Goal: Check status: Check status

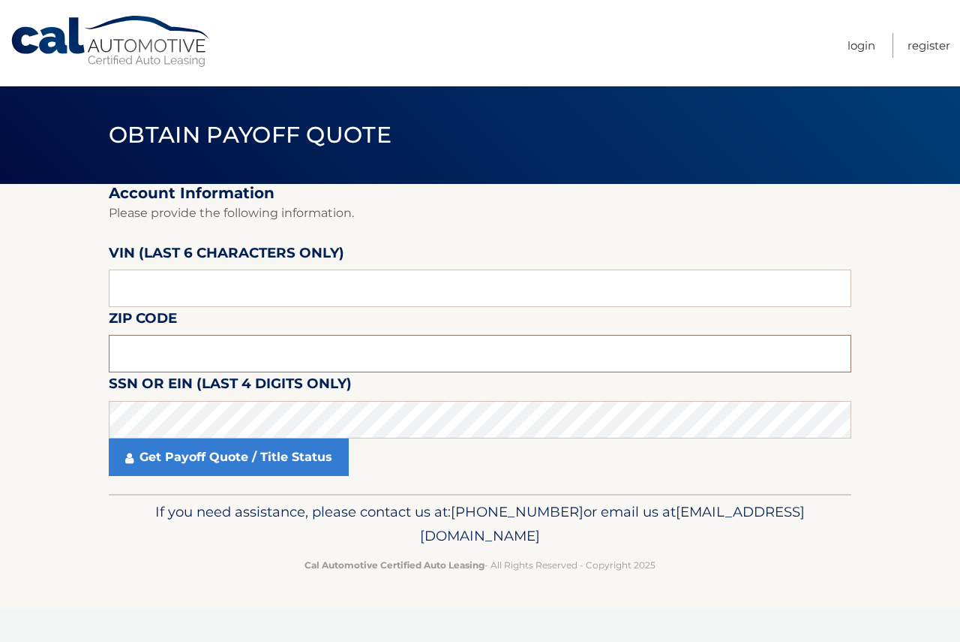
click at [227, 362] on input "text" at bounding box center [480, 354] width 743 height 38
type input "07748"
click at [216, 271] on input "text" at bounding box center [480, 288] width 743 height 38
type input "716181"
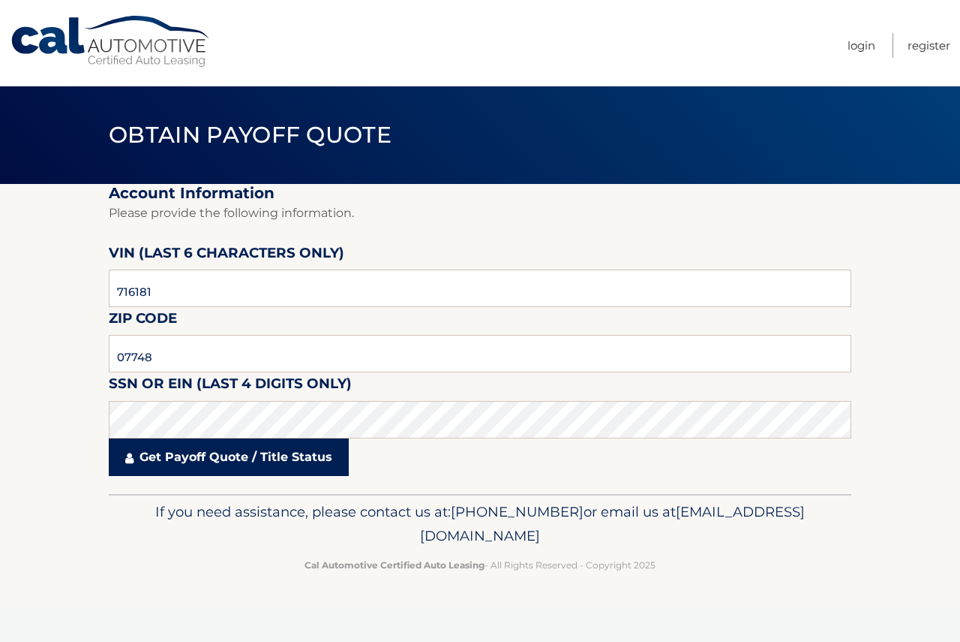
click at [266, 450] on link "Get Payoff Quote / Title Status" at bounding box center [229, 457] width 240 height 38
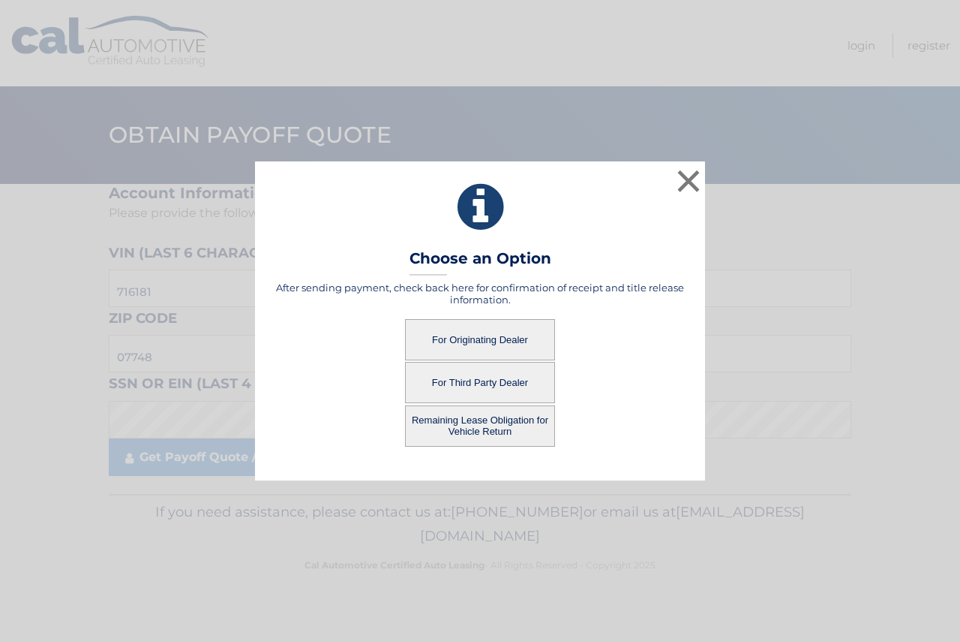
click at [510, 343] on button "For Originating Dealer" at bounding box center [480, 339] width 150 height 41
click at [510, 342] on button "For Originating Dealer" at bounding box center [480, 339] width 150 height 41
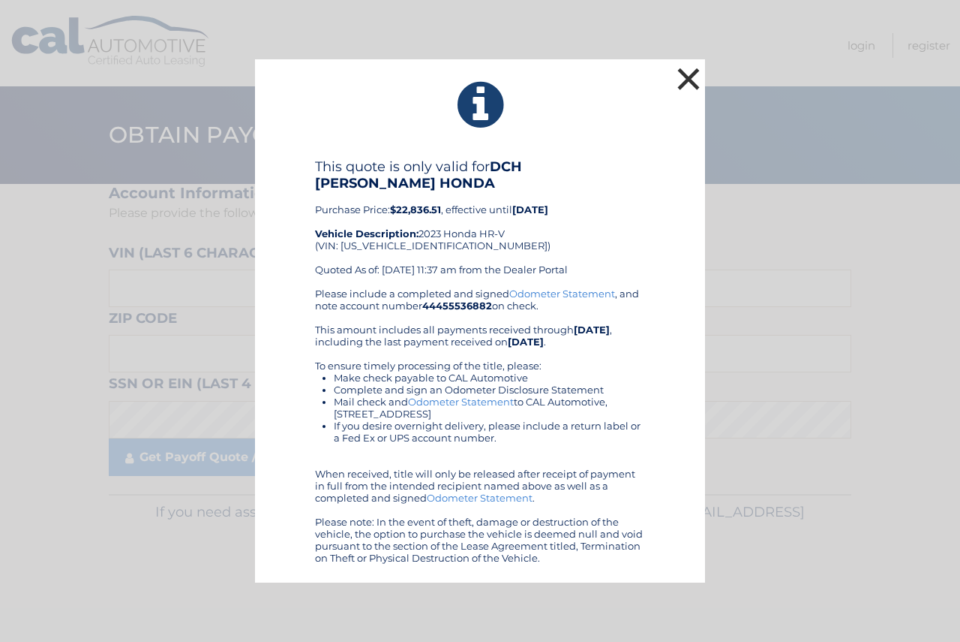
click at [690, 86] on button "×" at bounding box center [689, 79] width 30 height 30
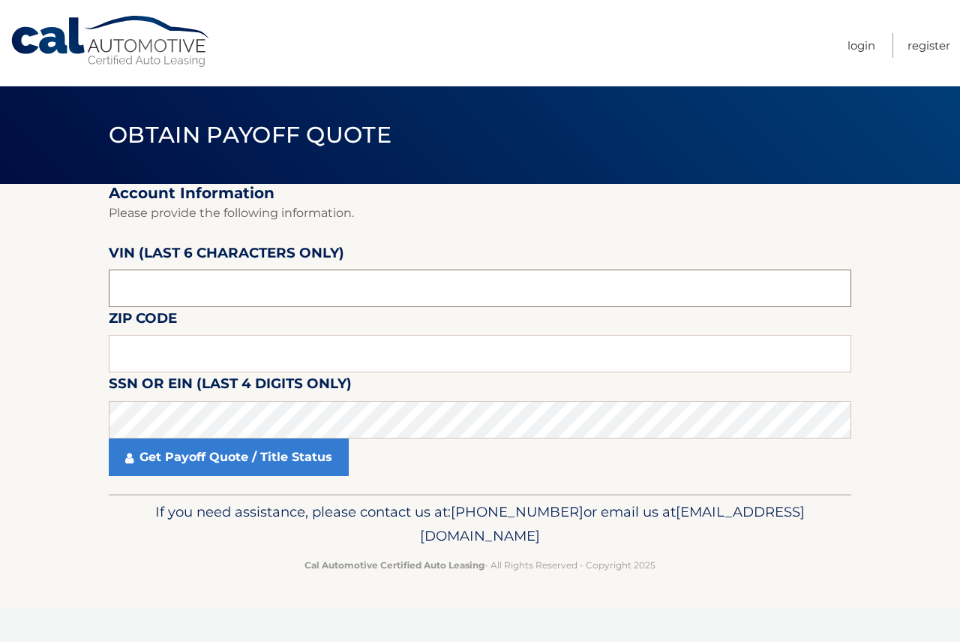
click at [267, 305] on input "text" at bounding box center [480, 288] width 743 height 38
type input "000133"
click at [326, 355] on input "text" at bounding box center [480, 354] width 743 height 38
type input "08854"
click at [147, 397] on label "SSN or EIN (last 4 digits only)" at bounding box center [230, 386] width 243 height 28
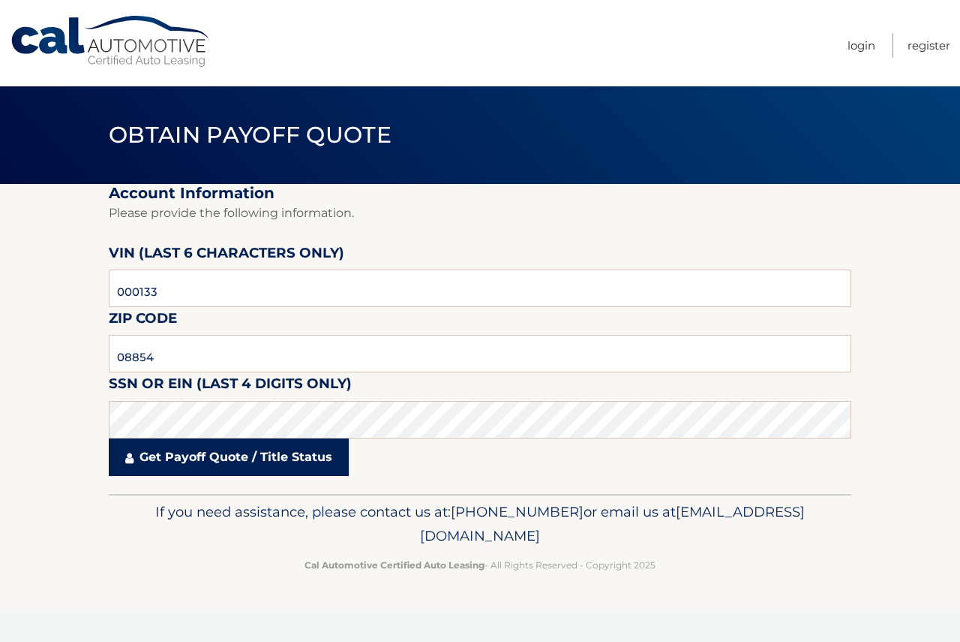
click at [221, 456] on link "Get Payoff Quote / Title Status" at bounding box center [229, 457] width 240 height 38
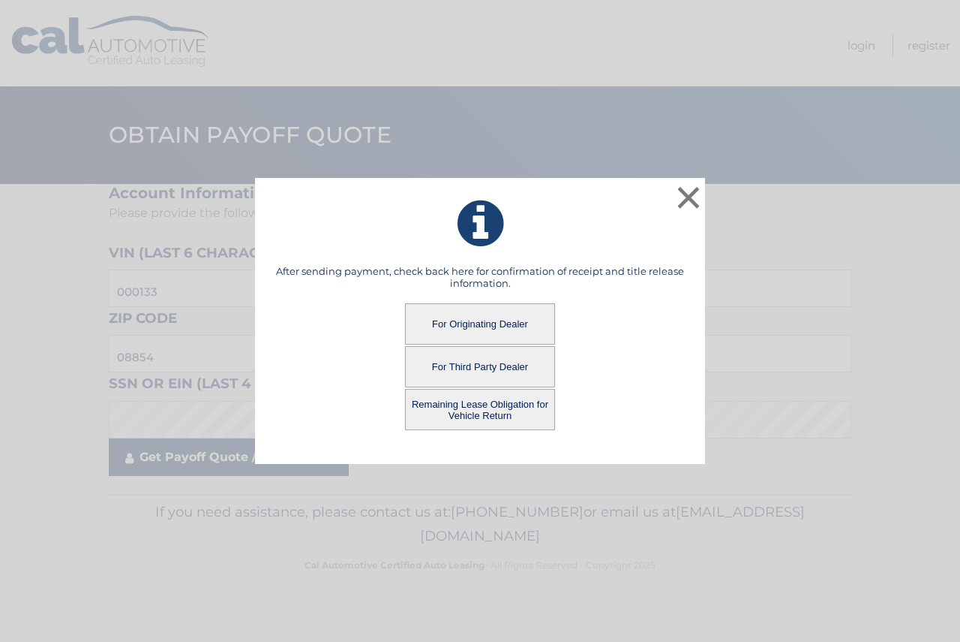
click at [293, 445] on div "After sending payment, check back here for confirmation of receipt and title re…" at bounding box center [480, 355] width 413 height 180
click at [485, 325] on button "For Originating Dealer" at bounding box center [480, 323] width 150 height 41
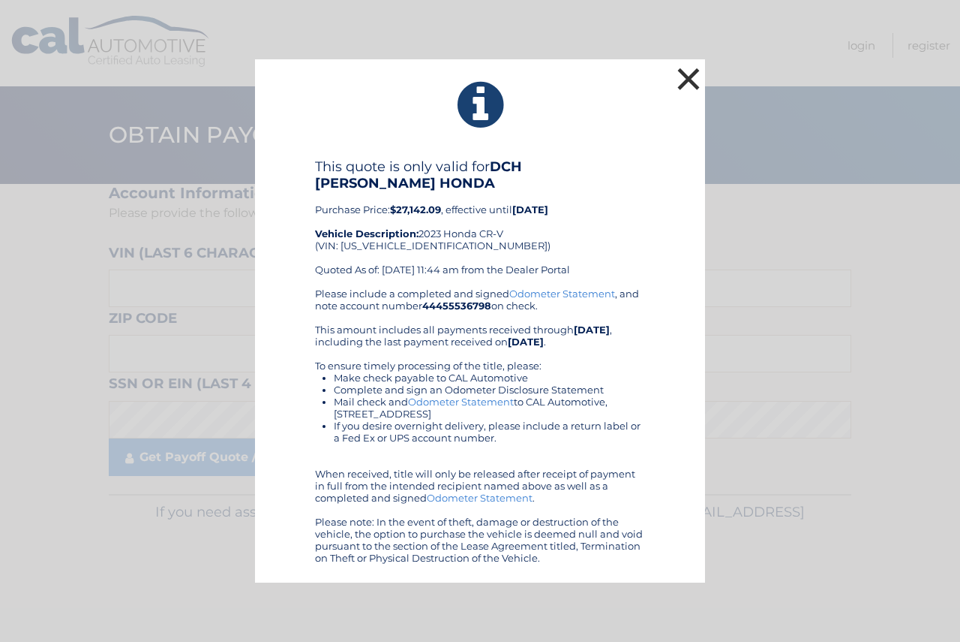
click at [680, 92] on button "×" at bounding box center [689, 79] width 30 height 30
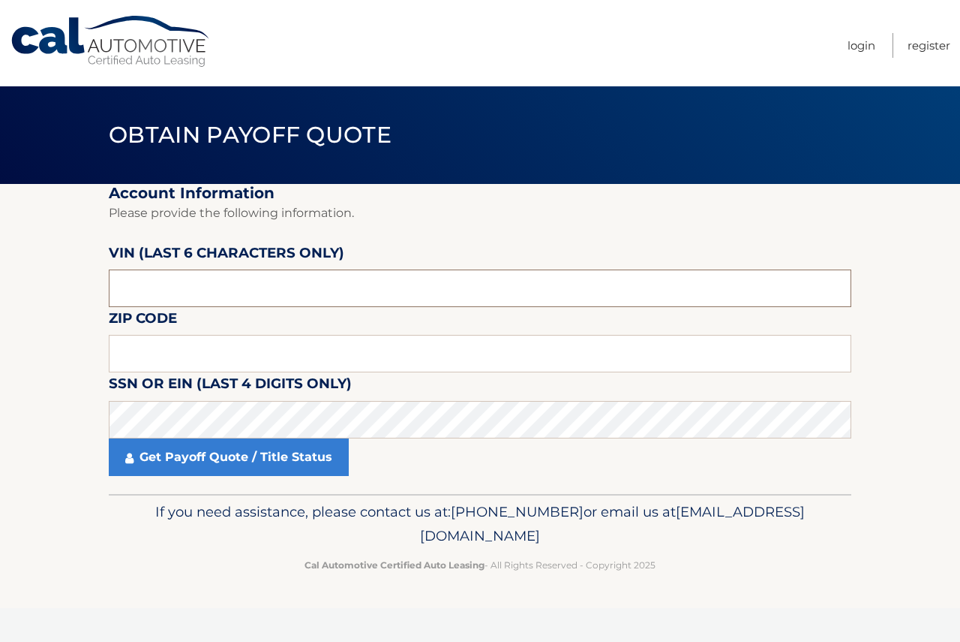
click at [299, 282] on input "text" at bounding box center [480, 288] width 743 height 38
type input "079143"
click at [185, 369] on input "text" at bounding box center [480, 354] width 743 height 38
click at [215, 345] on input "07753" at bounding box center [480, 354] width 743 height 38
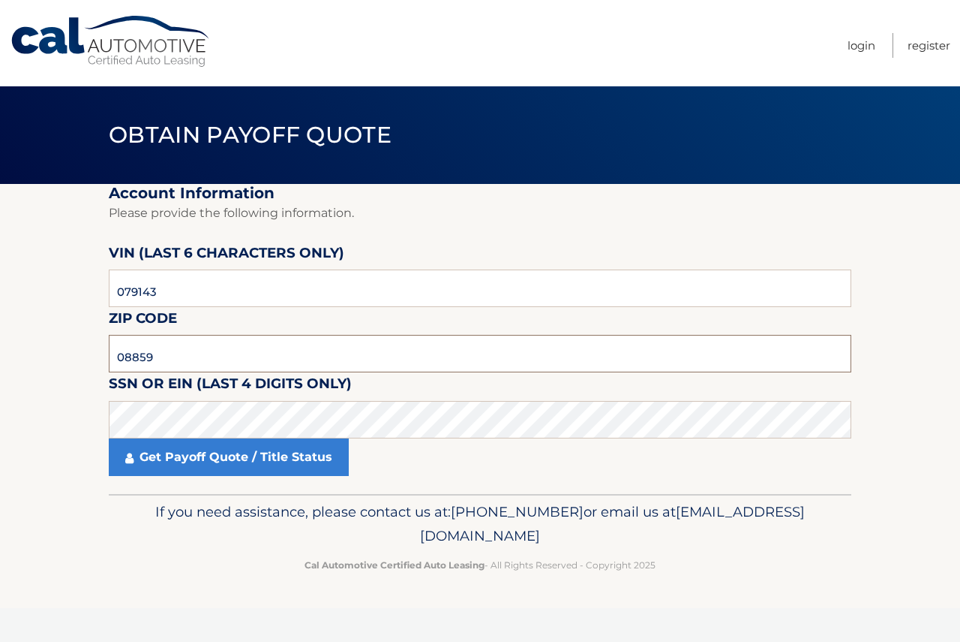
type input "08859"
click at [327, 269] on label "VIN (last 6 characters only)" at bounding box center [227, 256] width 236 height 28
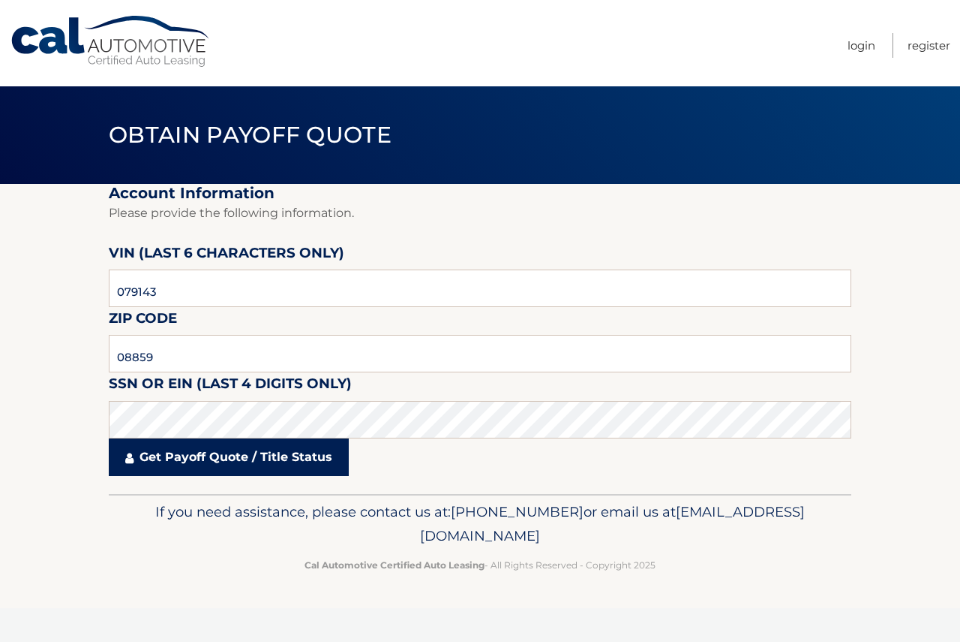
click at [262, 458] on link "Get Payoff Quote / Title Status" at bounding box center [229, 457] width 240 height 38
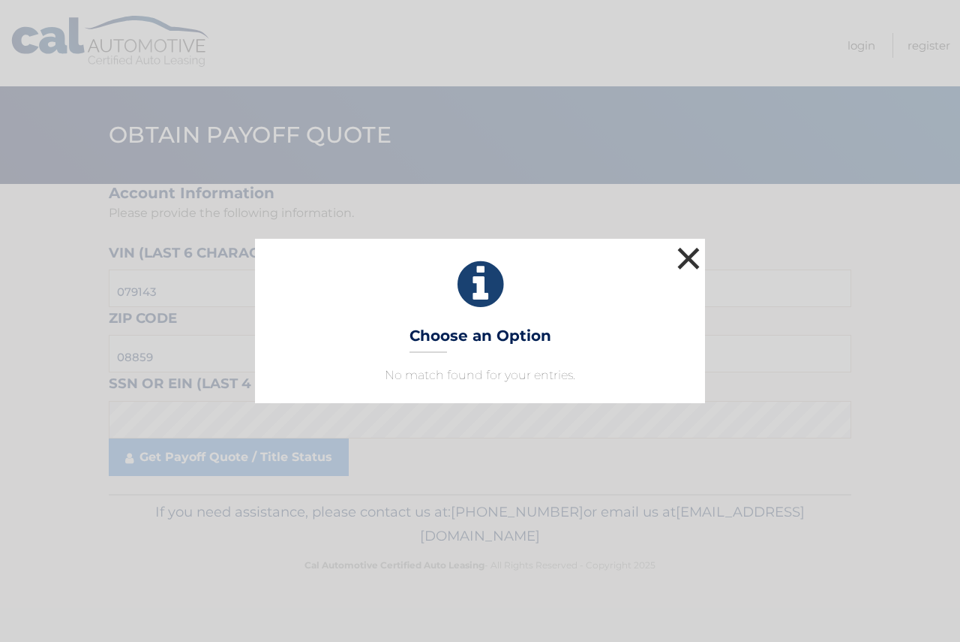
click at [704, 261] on div "× Choose an Option No match found for your entries. This is what you see on sec…" at bounding box center [480, 321] width 450 height 164
click at [698, 257] on button "×" at bounding box center [689, 258] width 30 height 30
